Goal: Task Accomplishment & Management: Complete application form

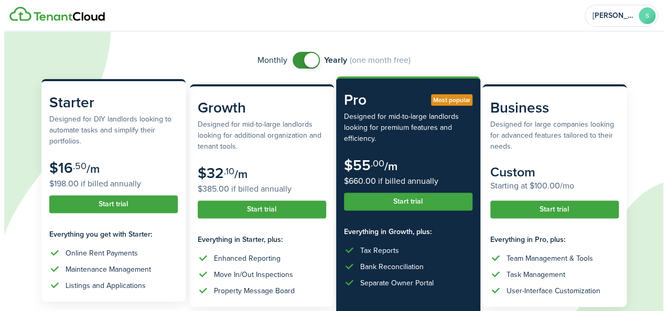
scroll to position [64, 0]
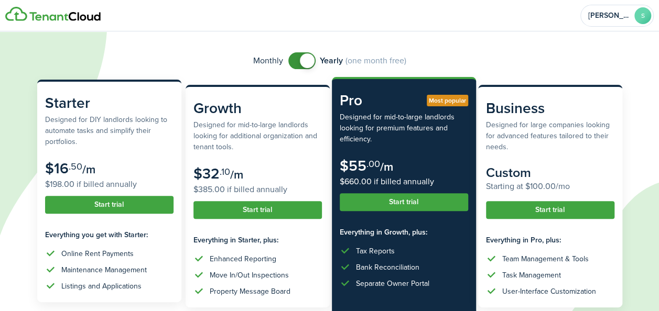
click at [110, 197] on button "Start trial" at bounding box center [109, 205] width 128 height 18
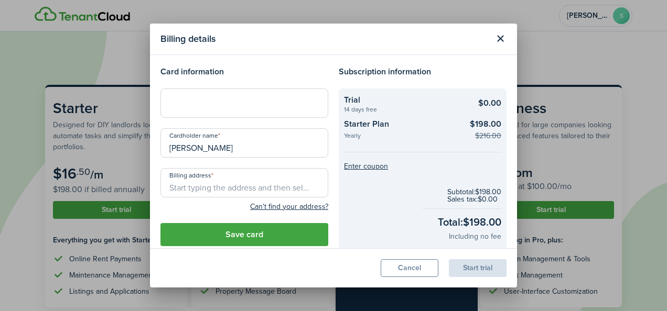
click at [235, 77] on h4 "Card information" at bounding box center [244, 72] width 168 height 13
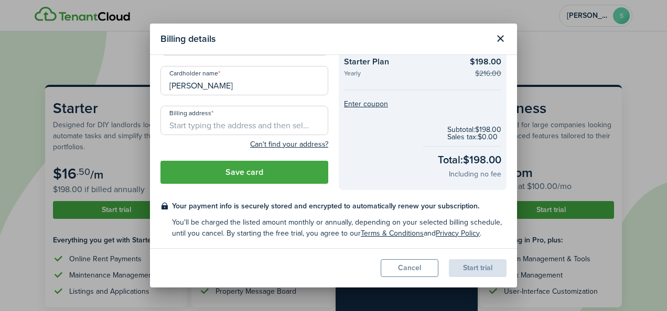
click at [270, 85] on input "[PERSON_NAME]" at bounding box center [244, 80] width 168 height 29
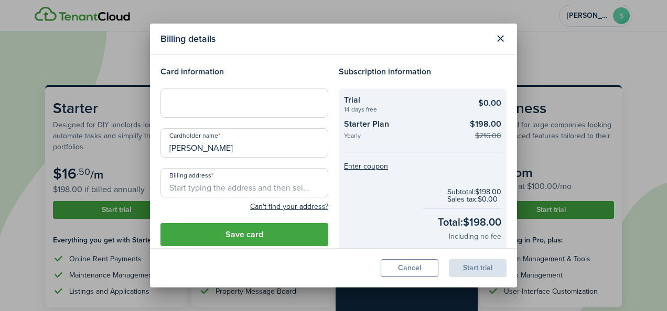
click at [260, 95] on div at bounding box center [244, 103] width 168 height 29
click at [383, 229] on checkout-total "Subtotal: $198.00 Sales tax: $0.00 Total: $198.00 Including no fee" at bounding box center [422, 215] width 157 height 69
click at [232, 112] on div at bounding box center [244, 103] width 168 height 29
click at [212, 184] on input "Billing address" at bounding box center [244, 182] width 168 height 29
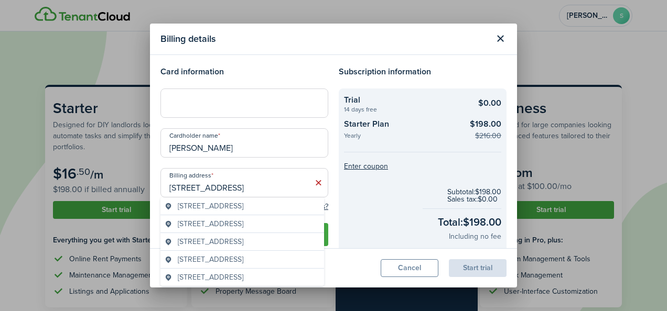
click at [243, 204] on span "[STREET_ADDRESS]" at bounding box center [211, 206] width 66 height 11
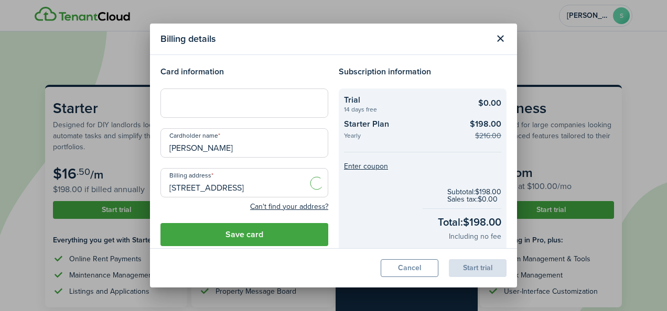
type input "[STREET_ADDRESS]"
click at [247, 240] on button "Save card" at bounding box center [244, 234] width 168 height 23
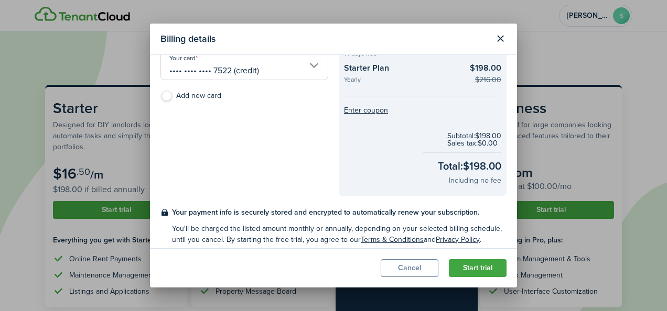
scroll to position [55, 0]
click at [466, 267] on button "Start trial" at bounding box center [478, 268] width 58 height 18
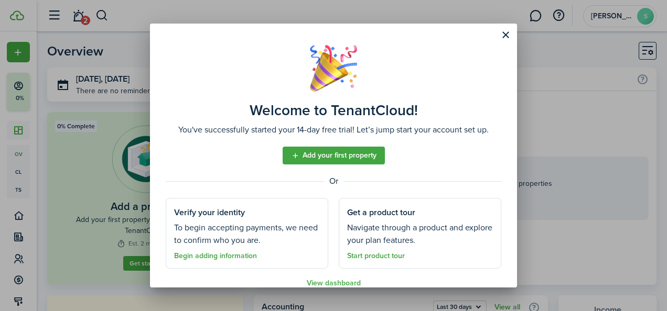
click at [351, 156] on link "Add your first property" at bounding box center [333, 156] width 102 height 18
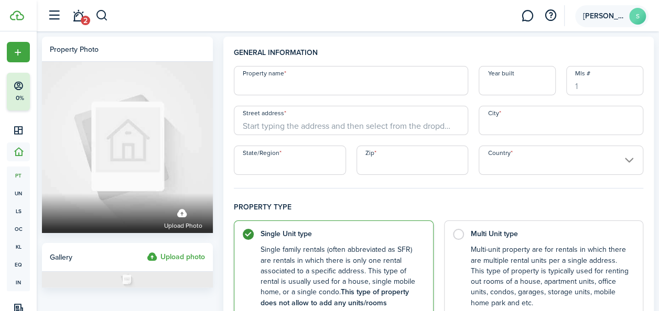
click at [608, 8] on account-user-avatar "[PERSON_NAME]" at bounding box center [611, 16] width 73 height 22
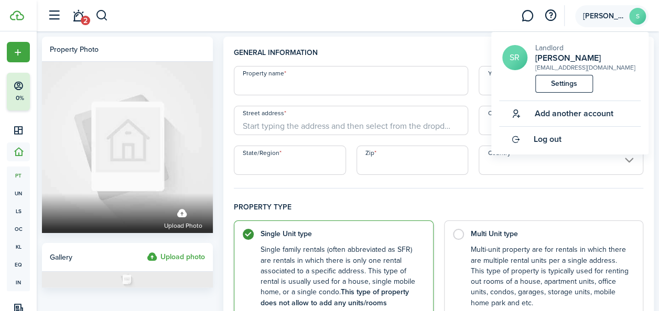
click at [609, 20] on account-user-avatar "[PERSON_NAME]" at bounding box center [611, 16] width 73 height 22
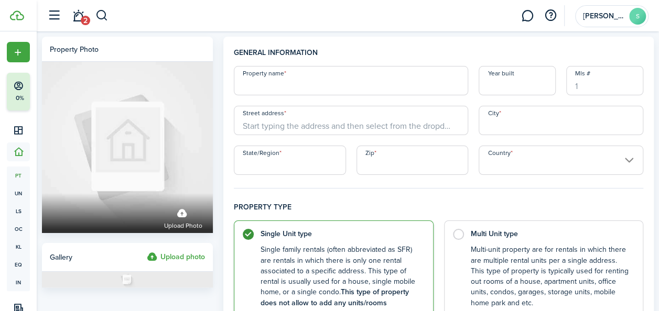
click at [293, 84] on input "Property name" at bounding box center [351, 80] width 234 height 29
click at [611, 14] on span "[PERSON_NAME]" at bounding box center [604, 16] width 42 height 7
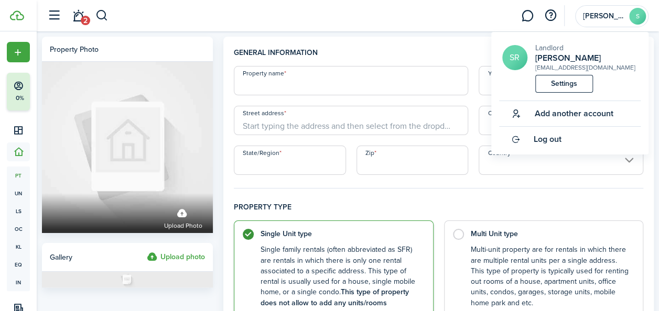
click at [574, 118] on span "Add another account" at bounding box center [573, 113] width 79 height 9
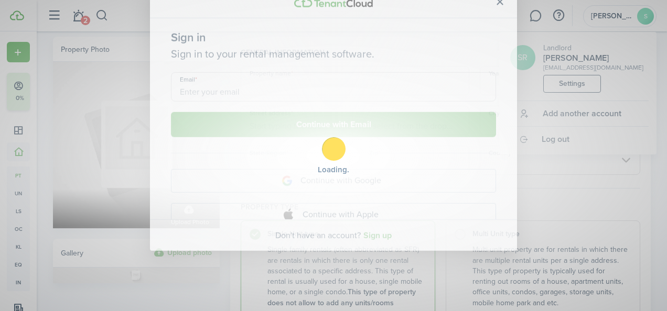
scroll to position [54, 0]
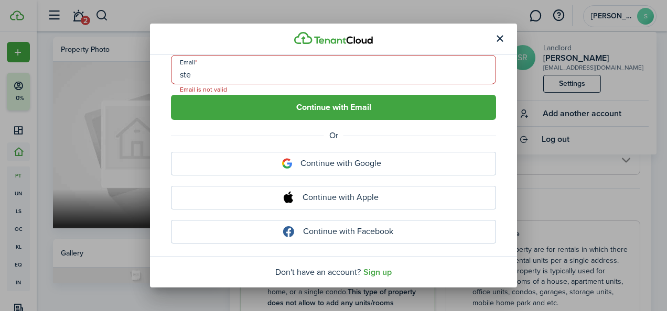
type input "[EMAIL_ADDRESS][DOMAIN_NAME]"
click at [321, 103] on button "Continue with Email" at bounding box center [333, 107] width 325 height 25
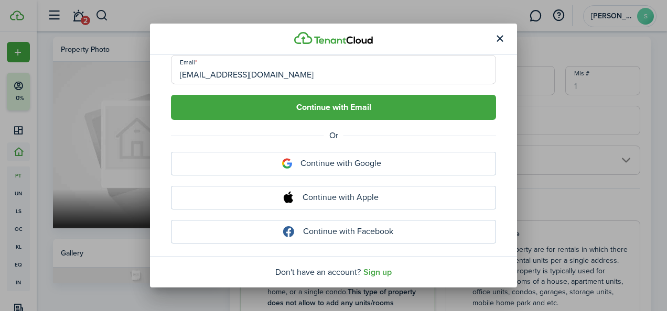
scroll to position [3, 0]
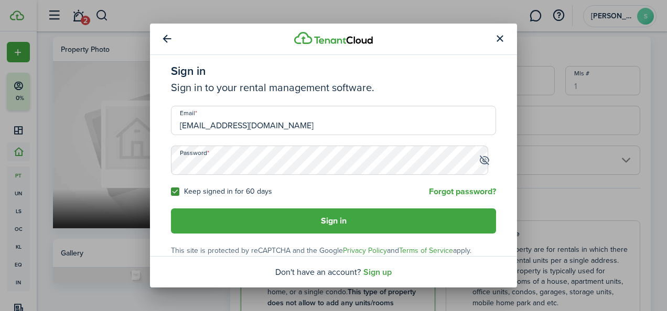
click at [443, 194] on link "Forgot password?" at bounding box center [462, 191] width 67 height 9
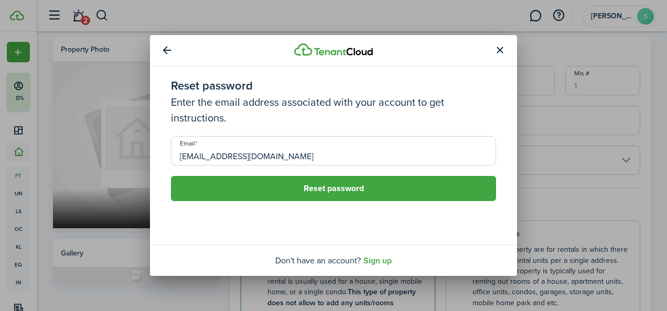
scroll to position [0, 0]
click at [391, 192] on button "Reset password" at bounding box center [333, 188] width 325 height 25
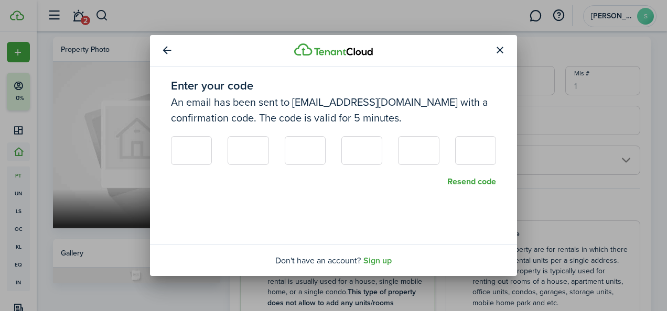
click at [494, 48] on button "button" at bounding box center [499, 51] width 18 height 18
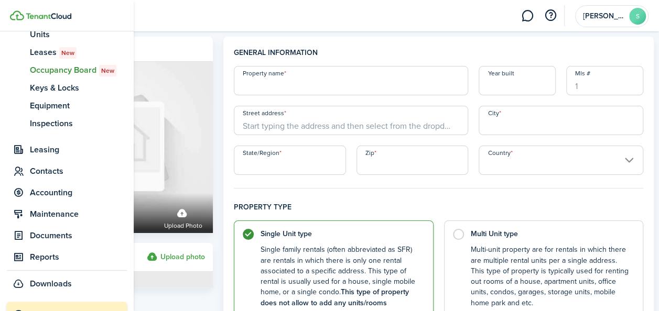
scroll to position [159, 0]
click at [68, 75] on span "Occupancy Board New" at bounding box center [78, 69] width 97 height 13
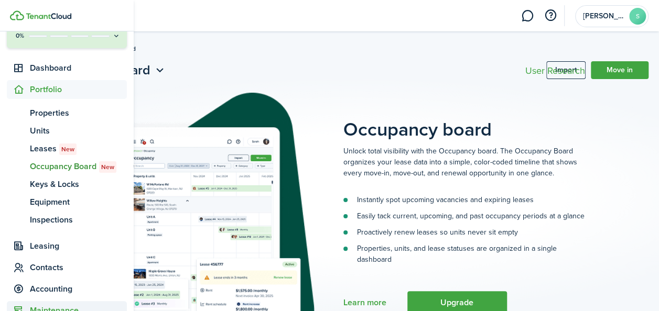
scroll to position [48, 0]
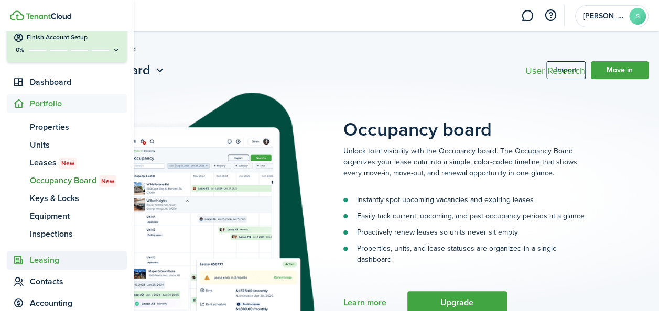
click at [49, 265] on span "Leasing" at bounding box center [78, 260] width 97 height 13
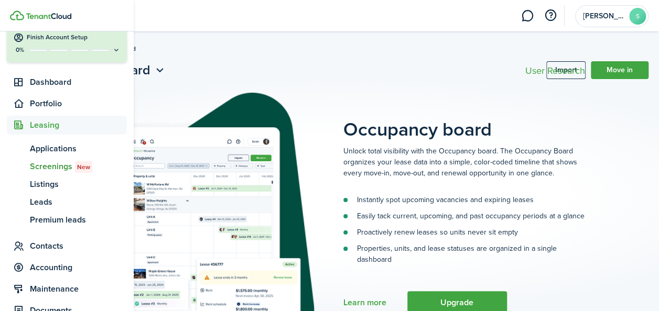
click at [53, 169] on span "Screenings New" at bounding box center [78, 166] width 97 height 13
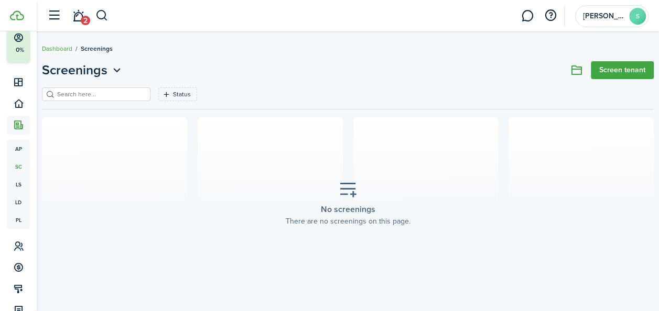
click at [592, 64] on link "Screen tenant" at bounding box center [622, 70] width 63 height 18
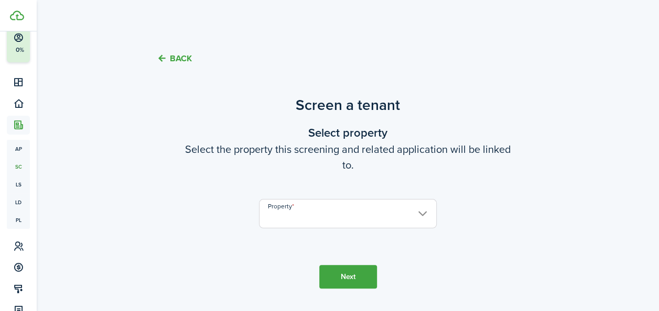
click at [397, 209] on input "Property" at bounding box center [347, 213] width 177 height 29
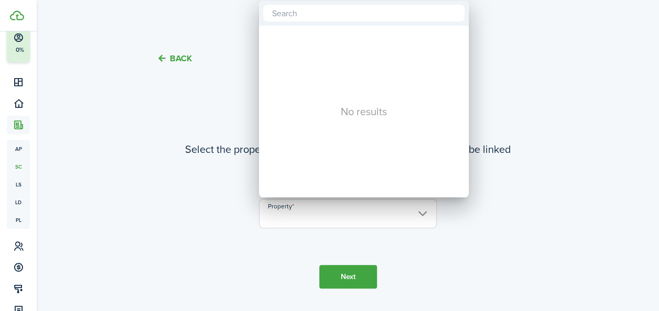
click at [407, 234] on div at bounding box center [329, 155] width 826 height 479
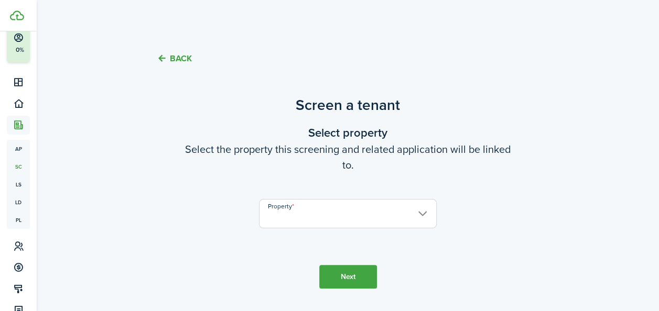
click at [177, 66] on tc-wizard-header "Back" at bounding box center [348, 55] width 456 height 37
click at [179, 53] on button "Back" at bounding box center [174, 58] width 35 height 11
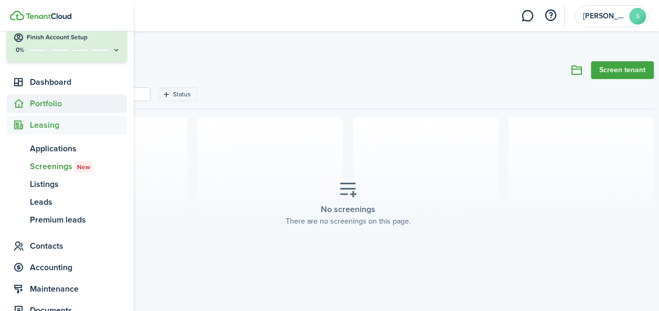
click at [51, 107] on span "Portfolio" at bounding box center [78, 103] width 97 height 13
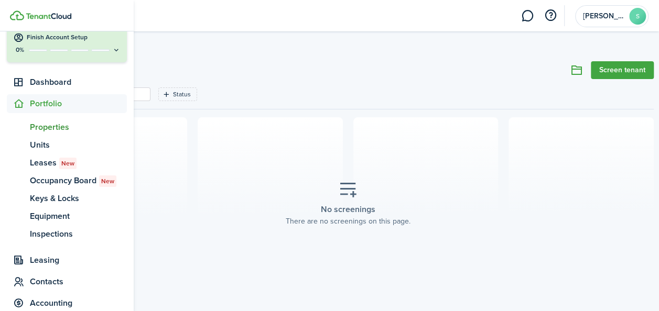
click at [52, 124] on span "Properties" at bounding box center [78, 127] width 97 height 13
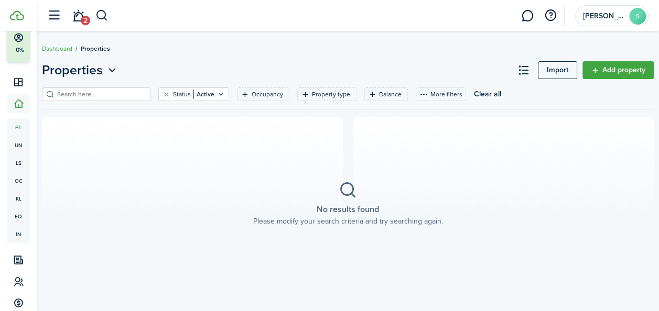
click at [601, 66] on link "Add property" at bounding box center [617, 70] width 71 height 18
click at [549, 63] on link "Import" at bounding box center [557, 70] width 39 height 18
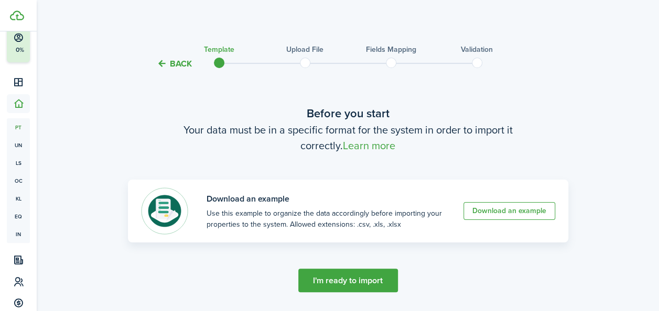
click at [166, 61] on button "Back" at bounding box center [174, 63] width 35 height 11
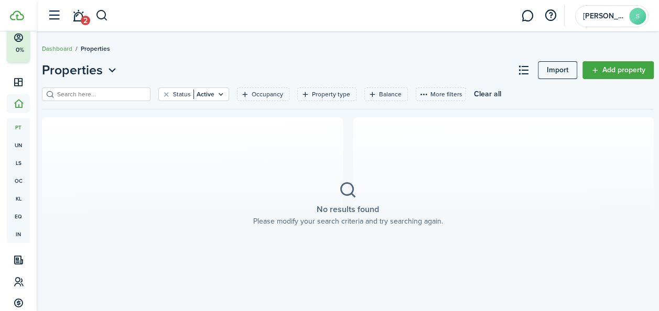
click at [596, 73] on link "Add property" at bounding box center [617, 70] width 71 height 18
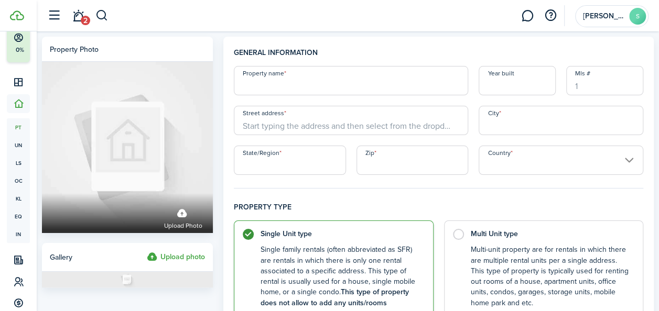
click at [392, 77] on input "Property name" at bounding box center [351, 80] width 234 height 29
type input "6124"
click at [401, 119] on input "Street address" at bounding box center [351, 120] width 234 height 29
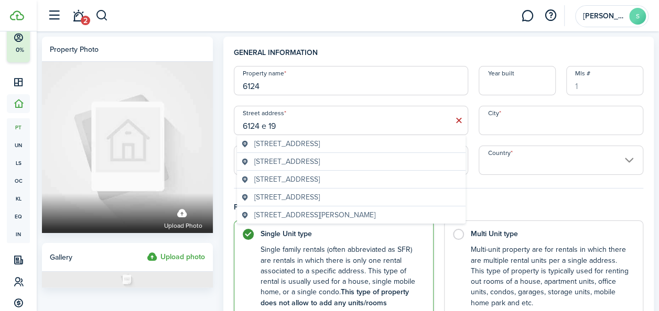
click at [320, 141] on span "[STREET_ADDRESS]" at bounding box center [287, 143] width 66 height 11
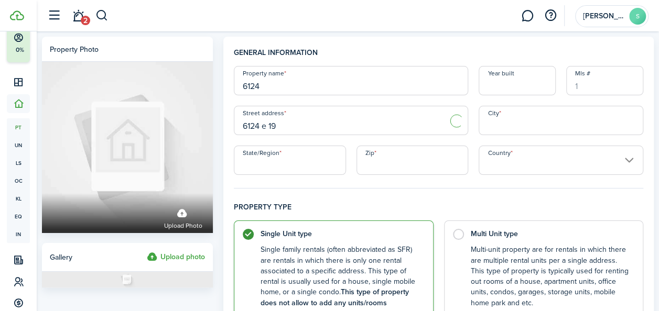
type input "[STREET_ADDRESS]"
type input "Tulsa"
type input "OK"
type input "74112"
type input "[GEOGRAPHIC_DATA]"
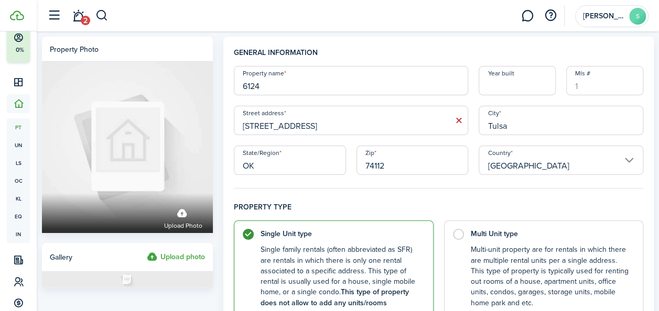
click at [531, 86] on input "Year built" at bounding box center [516, 80] width 77 height 29
type input "1955"
click at [584, 89] on input "Mls #" at bounding box center [604, 80] width 77 height 29
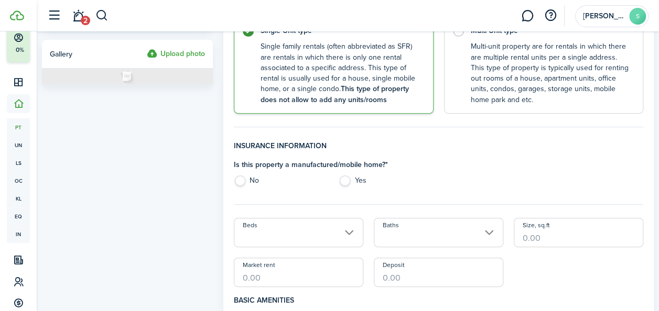
scroll to position [204, 0]
click at [244, 176] on label "No" at bounding box center [281, 183] width 94 height 16
radio input "true"
click at [275, 231] on input "Beds" at bounding box center [298, 231] width 129 height 29
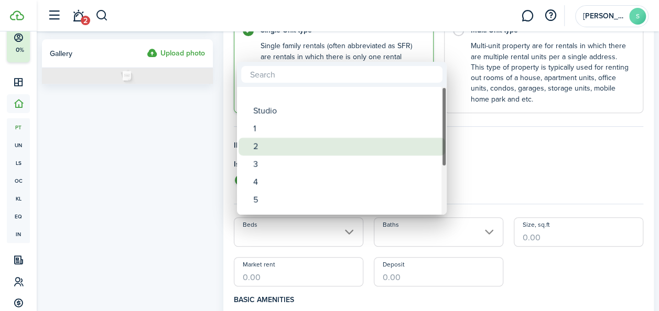
drag, startPoint x: 287, startPoint y: 137, endPoint x: 306, endPoint y: 149, distance: 22.1
click at [306, 149] on div "2" at bounding box center [345, 147] width 185 height 18
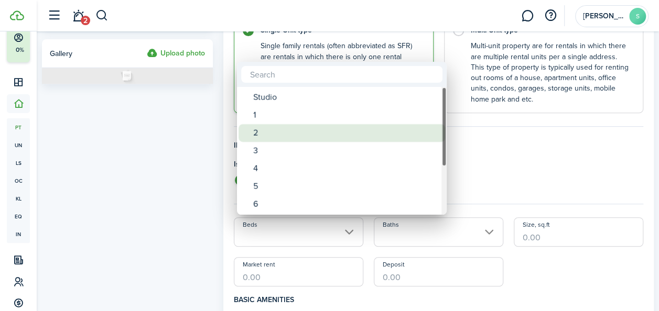
click at [307, 134] on div "2" at bounding box center [345, 133] width 185 height 18
type input "2"
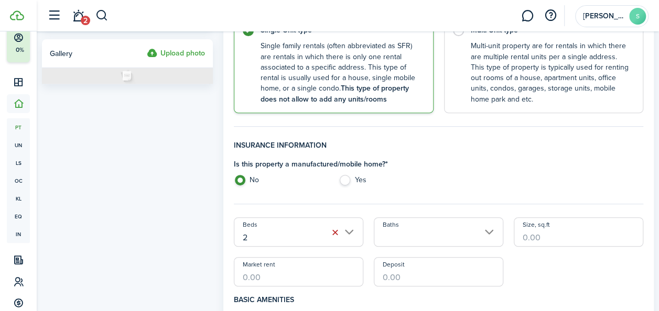
click at [396, 230] on input "Baths" at bounding box center [438, 231] width 129 height 29
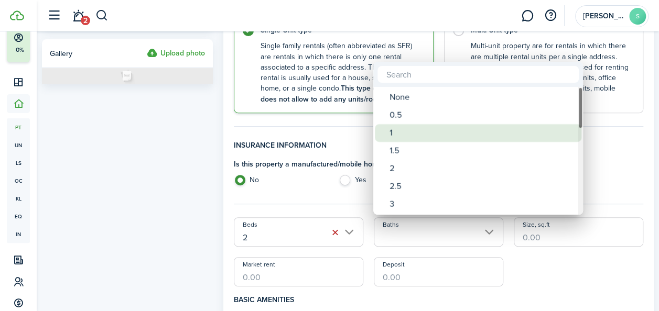
click at [401, 134] on div "1" at bounding box center [481, 133] width 185 height 18
type input "1"
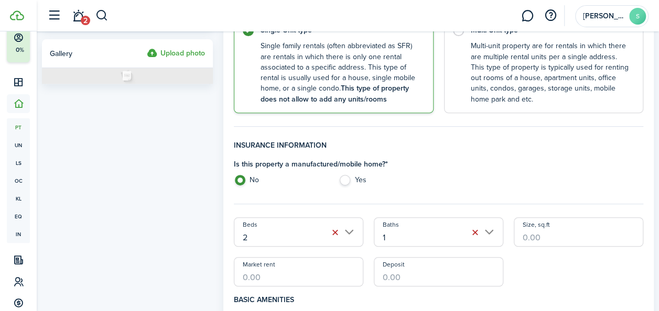
click at [532, 235] on input "Size, sq.ft" at bounding box center [578, 231] width 129 height 29
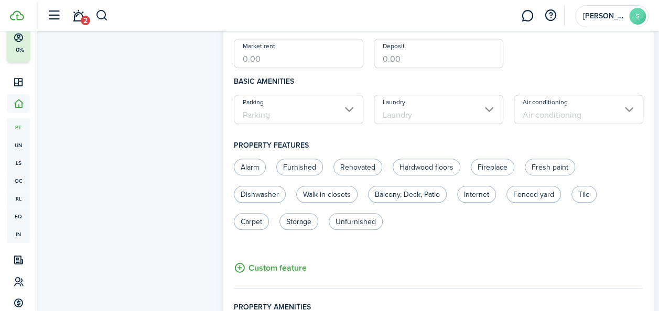
scroll to position [423, 0]
type input "1,032"
click at [325, 49] on input "Market rent" at bounding box center [298, 52] width 129 height 29
type input "$1,300.00"
click at [347, 114] on input "Parking" at bounding box center [298, 108] width 129 height 29
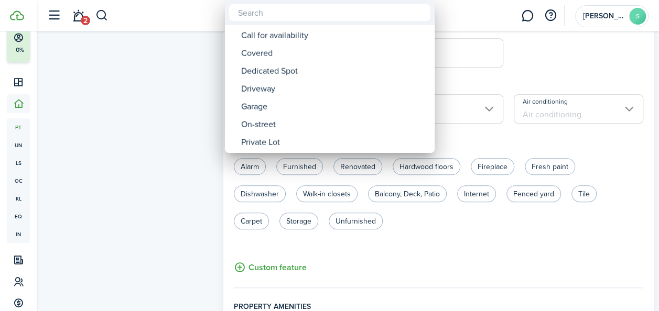
type input "$2,600.00"
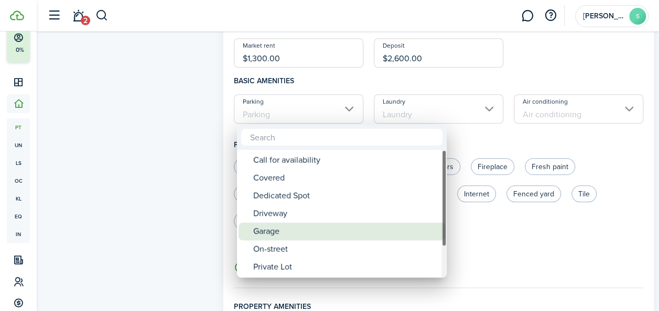
click at [280, 234] on div "Garage" at bounding box center [345, 232] width 185 height 18
type input "Garage"
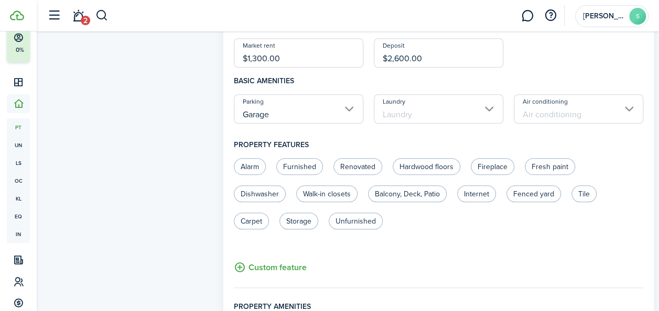
click at [423, 115] on input "Laundry" at bounding box center [438, 108] width 129 height 29
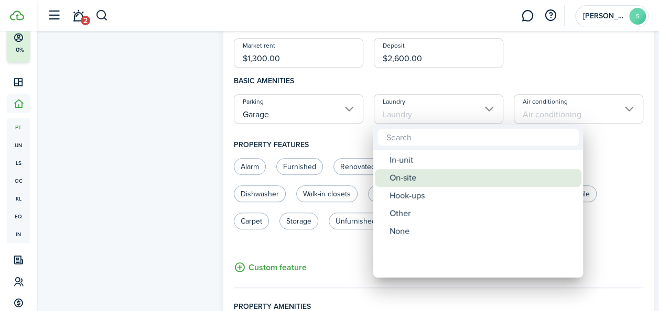
click at [424, 179] on div "On-site" at bounding box center [481, 178] width 185 height 18
type input "On-site"
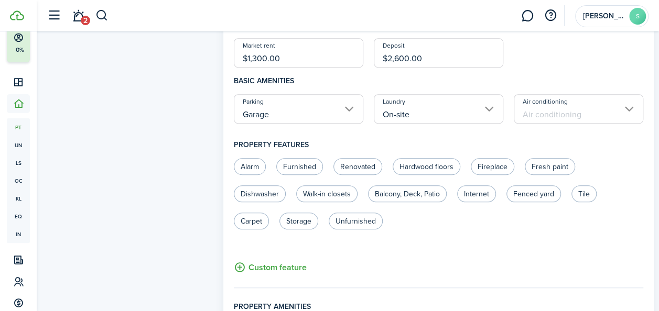
click at [541, 116] on input "Air conditioning" at bounding box center [578, 108] width 129 height 29
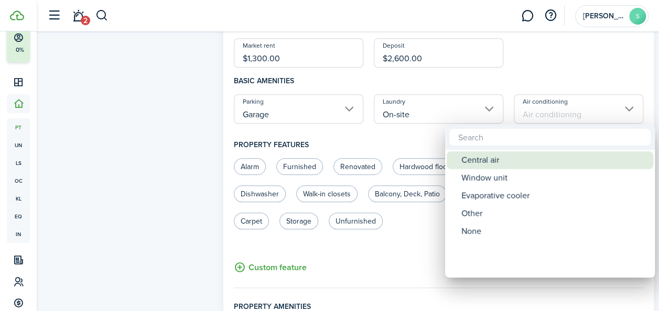
click at [519, 163] on div "Central air" at bounding box center [553, 160] width 185 height 18
type input "Central air"
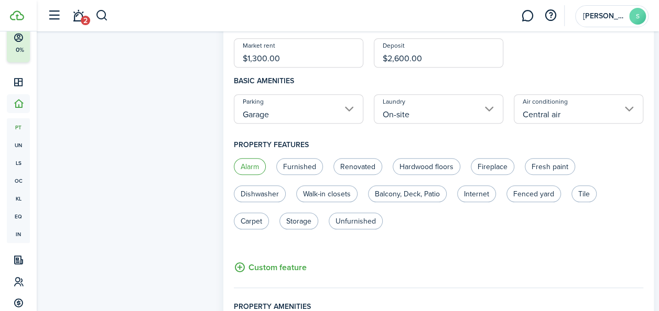
click at [260, 166] on label "Alarm" at bounding box center [250, 166] width 32 height 17
radio input "true"
click at [439, 167] on label "Hardwood floors" at bounding box center [426, 166] width 68 height 17
radio input "true"
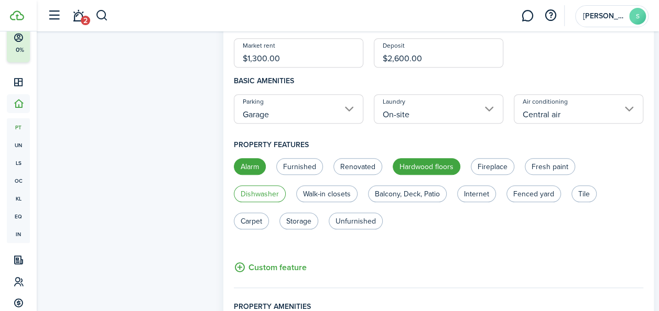
click at [273, 193] on label "Dishwasher" at bounding box center [260, 193] width 52 height 17
radio input "true"
click at [543, 196] on label "Fenced yard" at bounding box center [533, 193] width 54 height 17
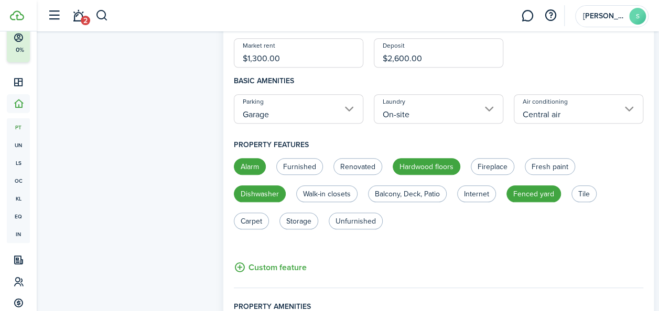
radio input "true"
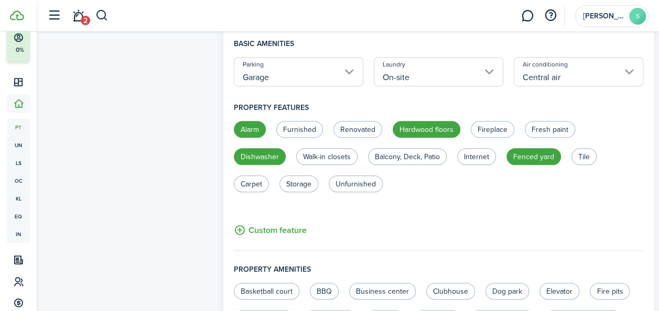
scroll to position [461, 0]
click at [416, 158] on label "Balcony, Deck, Patio" at bounding box center [407, 156] width 79 height 17
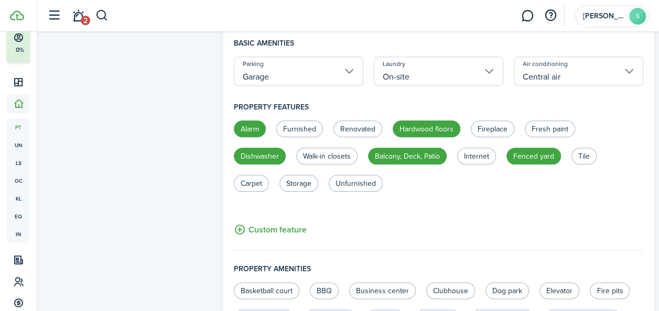
radio input "true"
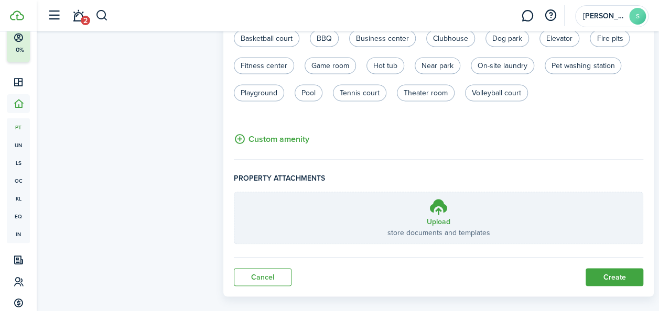
scroll to position [725, 0]
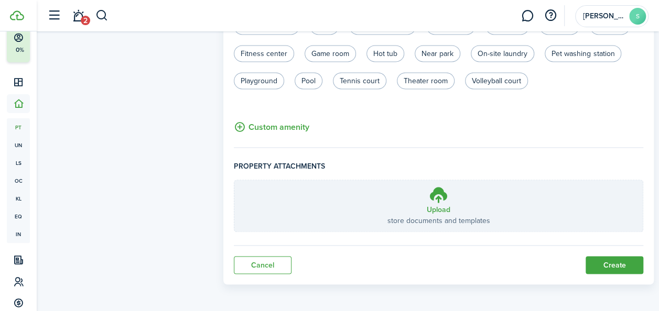
click at [611, 263] on button "Create" at bounding box center [614, 265] width 58 height 18
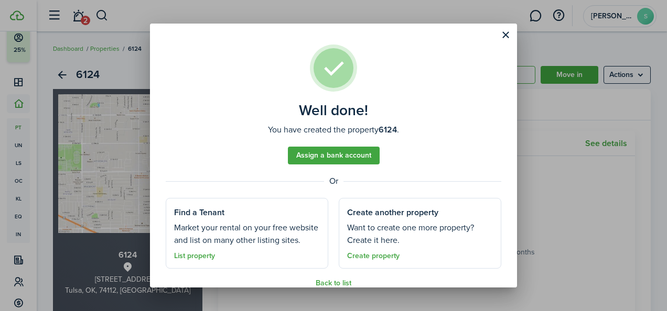
click at [503, 32] on button "Close modal" at bounding box center [505, 35] width 18 height 18
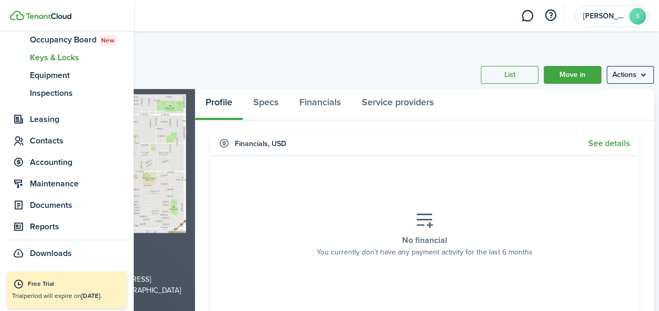
scroll to position [192, 0]
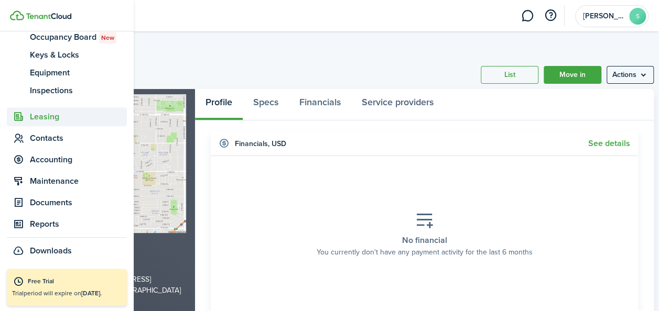
click at [53, 116] on span "Leasing" at bounding box center [78, 117] width 97 height 13
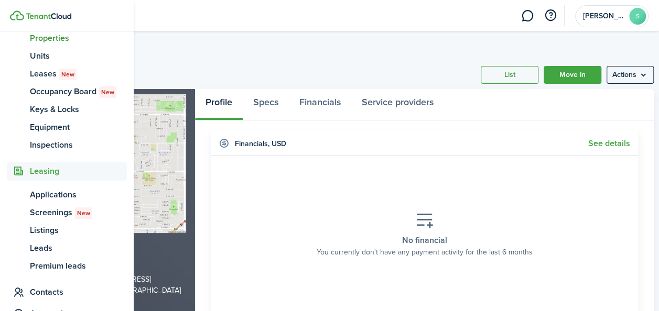
scroll to position [135, 0]
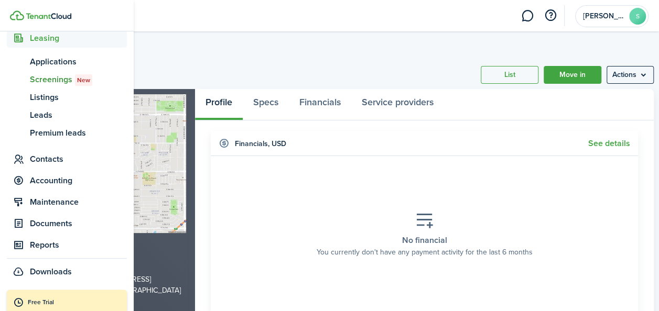
click at [58, 80] on span "Screenings New" at bounding box center [78, 79] width 97 height 13
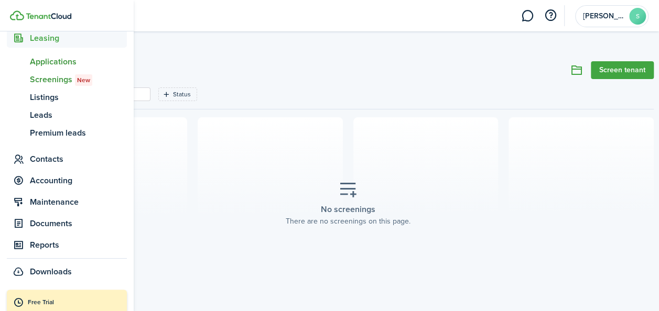
click at [66, 56] on span "Applications" at bounding box center [78, 62] width 97 height 13
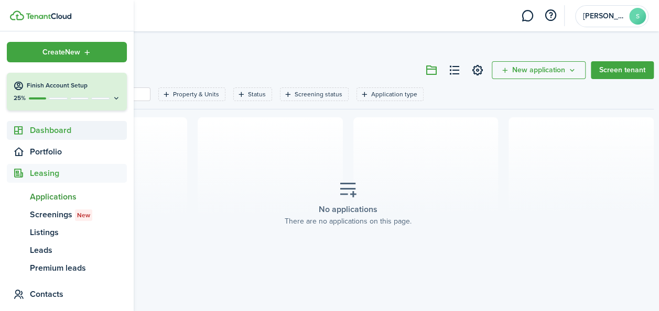
click at [62, 134] on span "Dashboard" at bounding box center [78, 130] width 97 height 13
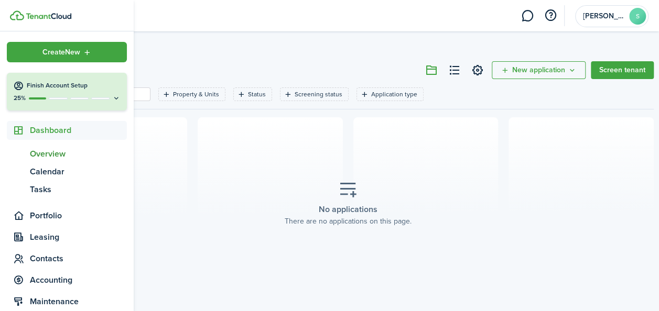
click at [52, 155] on span "Overview" at bounding box center [78, 154] width 97 height 13
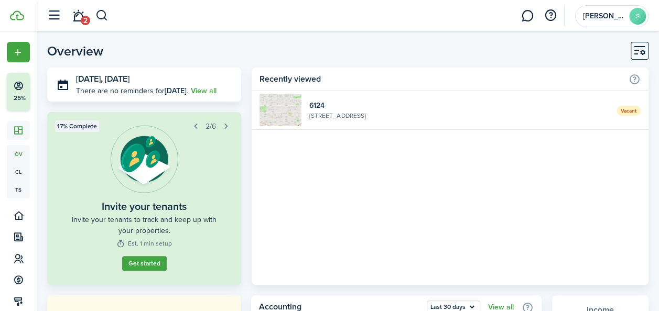
click at [394, 124] on link "Vacant [STREET_ADDRESS]" at bounding box center [450, 110] width 397 height 39
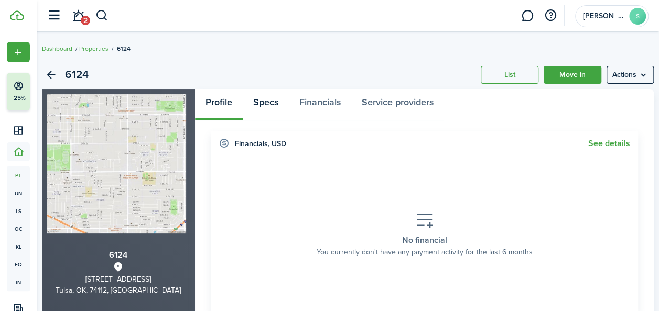
click at [272, 106] on link "Specs" at bounding box center [266, 104] width 46 height 31
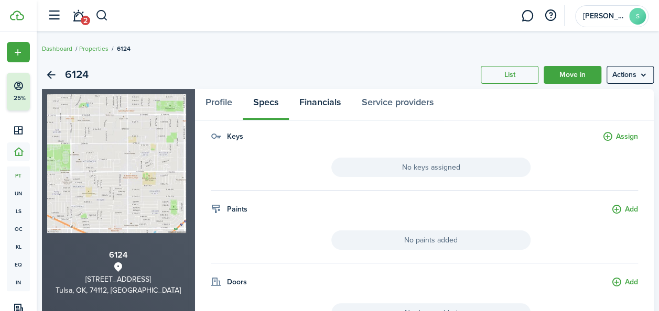
click at [319, 107] on link "Financials" at bounding box center [320, 104] width 62 height 31
click at [626, 21] on account-user-avatar "[PERSON_NAME]" at bounding box center [611, 16] width 73 height 22
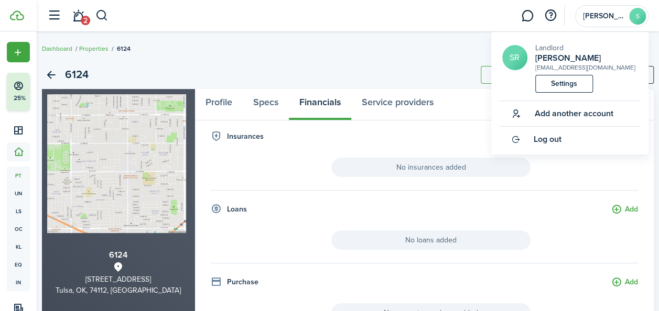
click at [531, 16] on link at bounding box center [527, 16] width 20 height 27
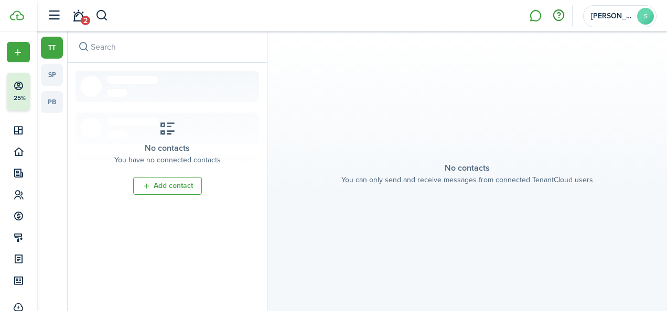
click at [559, 14] on button "button" at bounding box center [558, 16] width 18 height 18
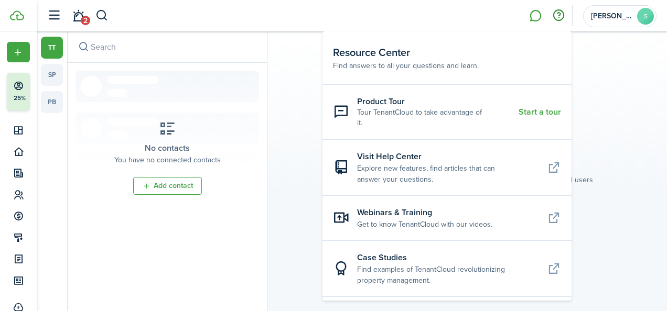
click at [518, 111] on resource-center-item-link "Start a tour" at bounding box center [539, 111] width 42 height 9
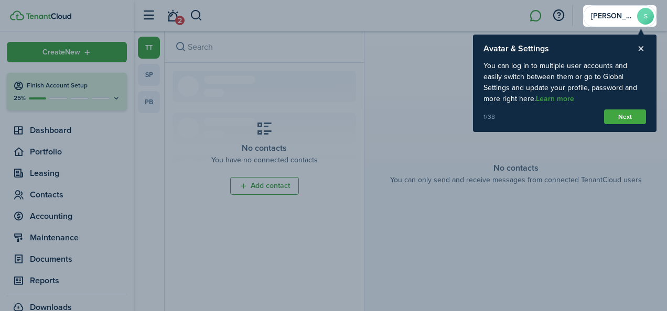
click at [634, 117] on button "Next" at bounding box center [625, 117] width 42 height 15
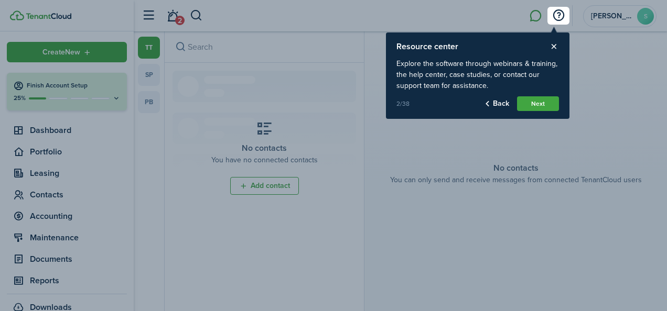
click at [544, 105] on button "Next" at bounding box center [538, 103] width 42 height 15
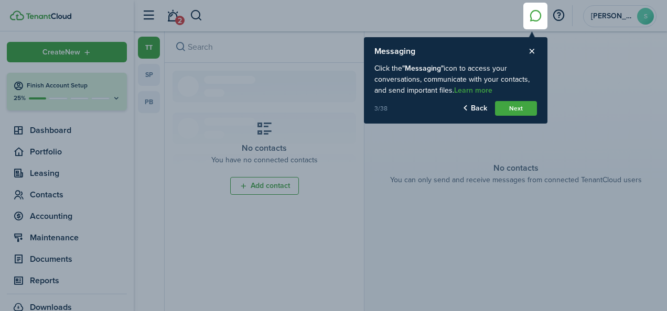
click at [527, 105] on button "Next" at bounding box center [516, 108] width 42 height 15
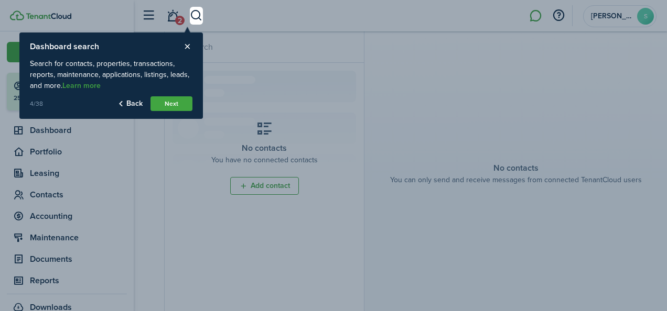
click at [174, 102] on button "Next" at bounding box center [171, 103] width 42 height 15
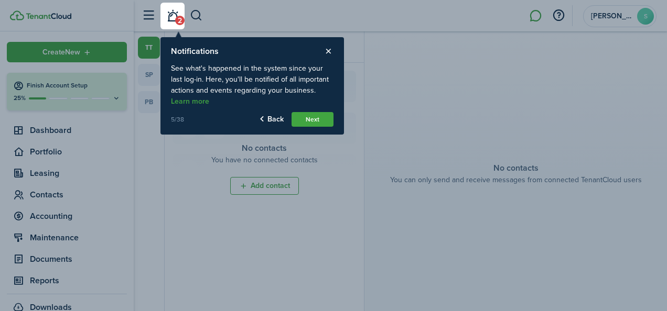
click at [305, 122] on button "Next" at bounding box center [312, 119] width 42 height 15
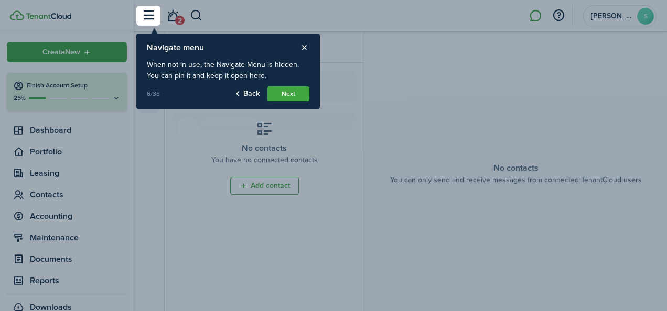
click at [293, 93] on button "Next" at bounding box center [288, 93] width 42 height 15
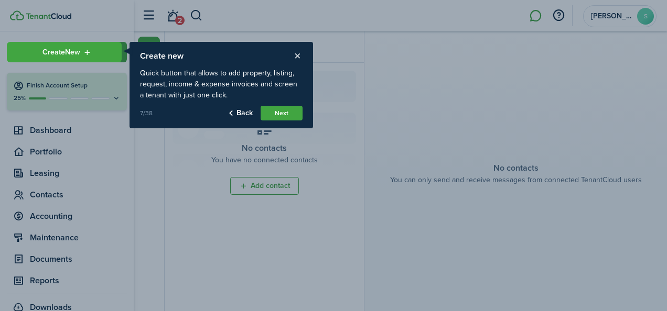
click at [282, 112] on button "Next" at bounding box center [281, 113] width 42 height 15
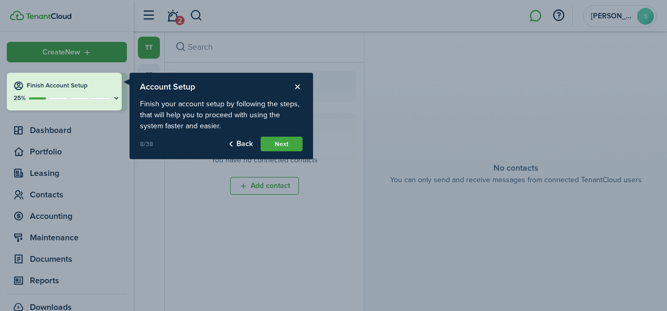
click at [281, 144] on button "Next" at bounding box center [281, 144] width 42 height 15
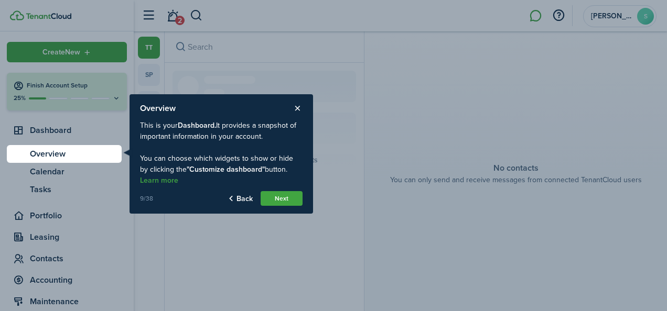
click at [280, 202] on button "Next" at bounding box center [281, 198] width 42 height 15
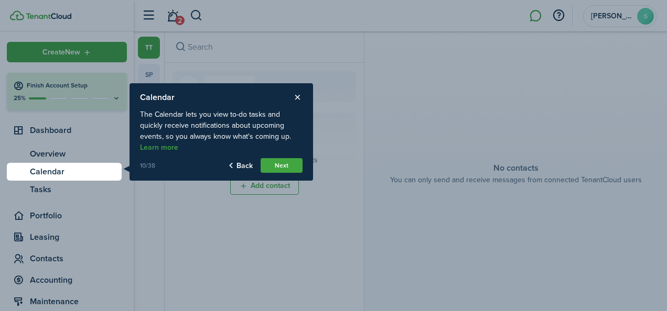
click at [280, 169] on button "Next" at bounding box center [281, 165] width 42 height 15
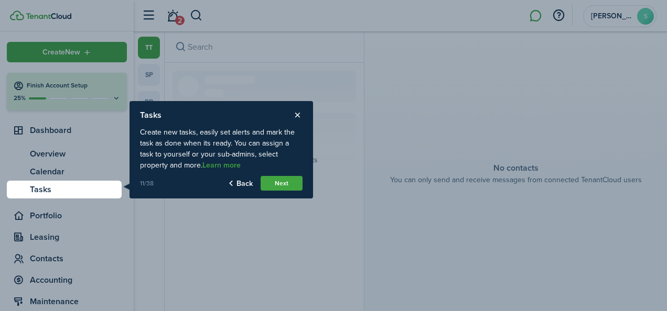
click at [280, 189] on button "Next" at bounding box center [281, 183] width 42 height 15
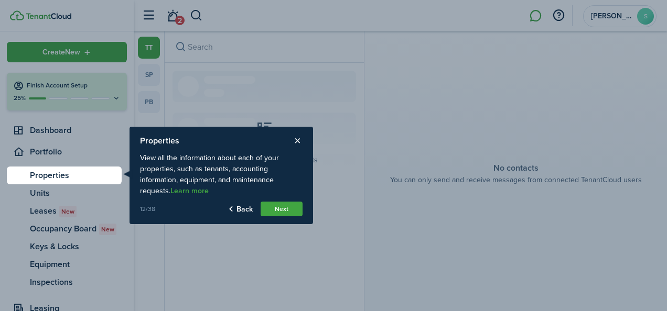
click at [280, 205] on button "Next" at bounding box center [281, 209] width 42 height 15
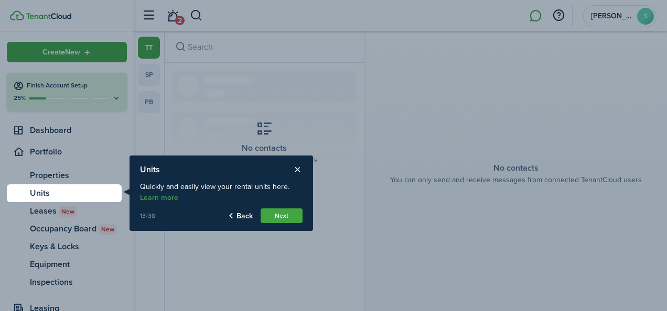
click at [280, 205] on product-tour-step-description "Quickly and easily view your rental units here. Learn more" at bounding box center [221, 192] width 162 height 32
click at [279, 216] on button "Next" at bounding box center [281, 216] width 42 height 15
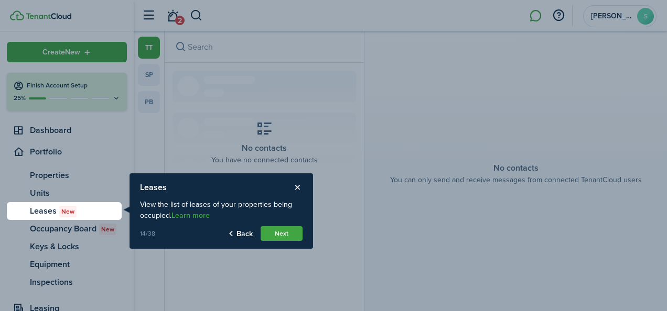
click at [282, 233] on button "Next" at bounding box center [281, 233] width 42 height 15
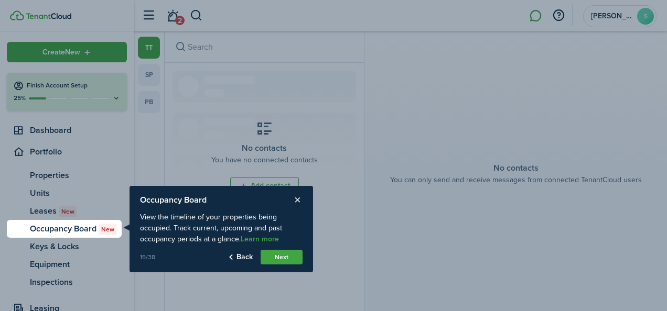
drag, startPoint x: 282, startPoint y: 233, endPoint x: 282, endPoint y: 253, distance: 20.4
click at [282, 253] on div "Occupancy Board View the timeline of your properties being occupied. Track curr…" at bounding box center [220, 229] width 183 height 86
click at [282, 253] on button "Next" at bounding box center [281, 257] width 42 height 15
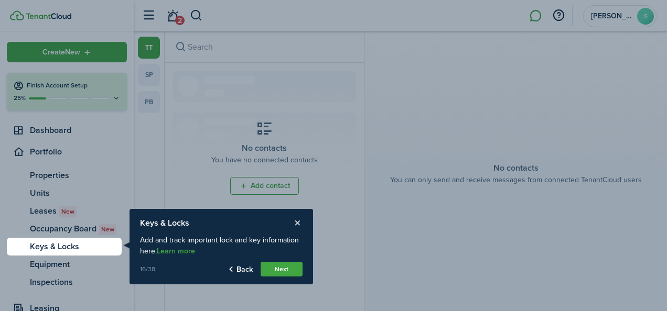
click at [284, 266] on button "Next" at bounding box center [281, 269] width 42 height 15
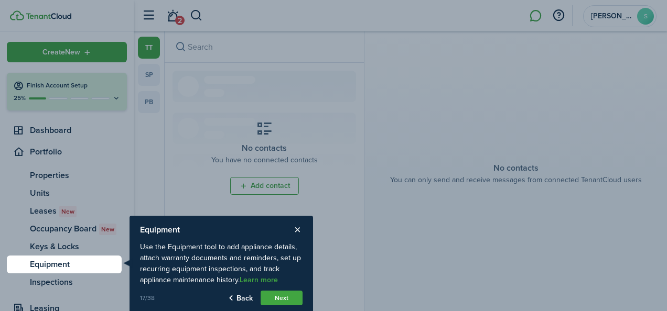
click at [295, 297] on button "Next" at bounding box center [281, 298] width 42 height 15
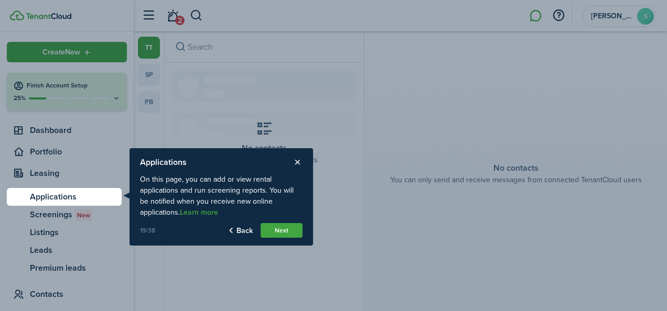
click at [180, 212] on link "Learn more" at bounding box center [199, 213] width 38 height 8
